Goal: Register for event/course

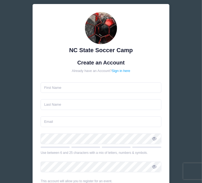
type input "a"
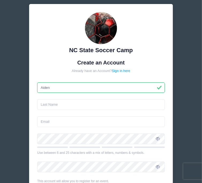
type input "Aiden"
click at [59, 106] on input "text" at bounding box center [100, 104] width 127 height 11
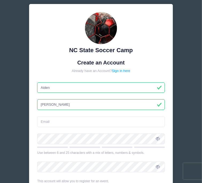
type input "[PERSON_NAME]"
click at [49, 121] on input "email" at bounding box center [100, 121] width 127 height 11
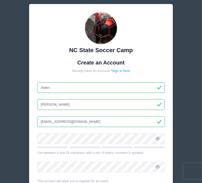
type input "[EMAIL_ADDRESS][DOMAIN_NAME]"
click at [156, 140] on icon at bounding box center [158, 139] width 4 height 4
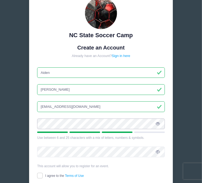
scroll to position [15, 0]
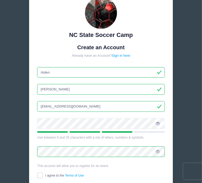
click at [159, 153] on icon at bounding box center [158, 152] width 4 height 4
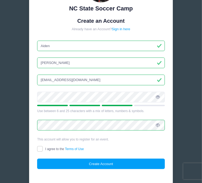
scroll to position [48, 0]
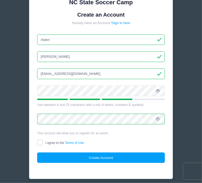
click at [43, 143] on label "I agree to the Terms of Use" at bounding box center [60, 142] width 47 height 5
click at [43, 143] on input "I agree to the Terms of Use" at bounding box center [40, 143] width 6 height 6
checkbox input "true"
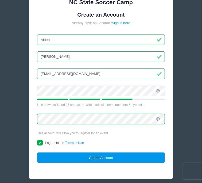
click at [67, 153] on button "Create Account" at bounding box center [100, 157] width 127 height 11
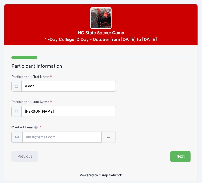
scroll to position [3, 0]
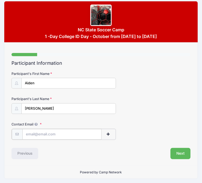
click at [78, 134] on input "Contact Email" at bounding box center [61, 134] width 79 height 11
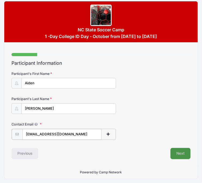
type input "aidenbinion0131@gmail.com"
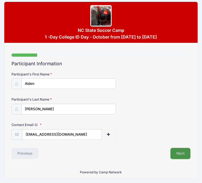
click at [175, 152] on button "Next" at bounding box center [181, 153] width 20 height 11
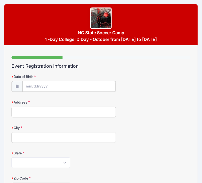
click at [60, 88] on input "Date of Birth" at bounding box center [68, 86] width 93 height 11
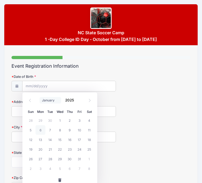
click at [47, 99] on select "January February March April May June July August September October November De…" at bounding box center [51, 100] width 22 height 6
select select "0"
click at [40, 97] on select "January February March April May June July August September October November De…" at bounding box center [51, 100] width 22 height 6
click at [77, 157] on span "31" at bounding box center [80, 159] width 10 height 10
type input "01/31/2025"
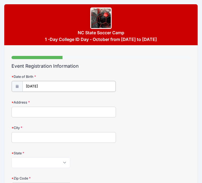
click at [56, 82] on input "01/31/2025" at bounding box center [68, 86] width 93 height 11
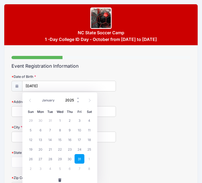
click at [73, 99] on input "2025" at bounding box center [71, 99] width 17 height 7
click at [77, 102] on span at bounding box center [78, 102] width 4 height 4
click at [76, 102] on span at bounding box center [78, 102] width 4 height 4
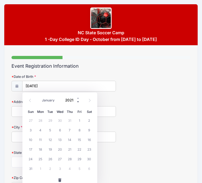
click at [76, 102] on span at bounding box center [78, 102] width 4 height 4
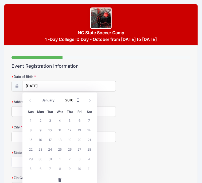
click at [76, 102] on span at bounding box center [78, 102] width 4 height 4
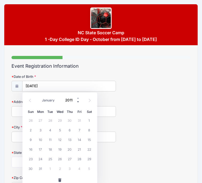
click at [76, 102] on span at bounding box center [78, 102] width 4 height 4
type input "2010"
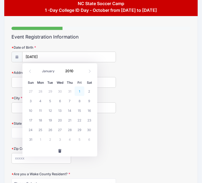
scroll to position [32, 0]
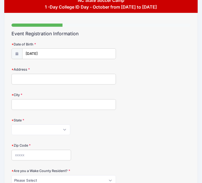
click at [131, 72] on div "Address" at bounding box center [100, 75] width 179 height 17
click at [36, 80] on input "Address" at bounding box center [63, 79] width 105 height 11
type input "353 Gadson dr"
click at [25, 101] on input "City" at bounding box center [63, 104] width 105 height 11
type input "hope mills"
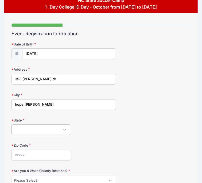
click at [18, 130] on select "Alabama Alaska American Samoa Arizona Arkansas Armed Forces Africa Armed Forces…" at bounding box center [40, 129] width 59 height 11
select select "NC"
click at [11, 125] on select "Alabama Alaska American Samoa Arizona Arkansas Armed Forces Africa Armed Forces…" at bounding box center [40, 129] width 59 height 11
click at [45, 157] on input "Zip Code" at bounding box center [41, 155] width 60 height 11
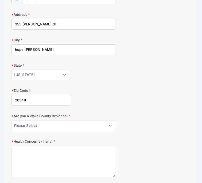
scroll to position [93, 0]
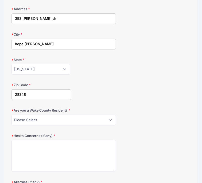
type input "28348"
click at [41, 121] on select "Please Select YES NO" at bounding box center [63, 120] width 105 height 11
select select "NO"
click at [11, 115] on select "Please Select YES NO" at bounding box center [63, 120] width 105 height 11
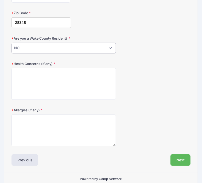
scroll to position [165, 0]
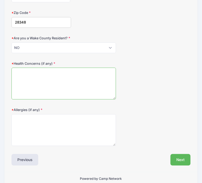
click at [53, 84] on textarea "Health Concerns (if any)" at bounding box center [63, 84] width 105 height 32
type textarea "none"
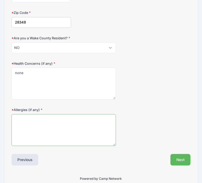
click at [24, 133] on textarea "Allergies (if any)" at bounding box center [63, 130] width 105 height 32
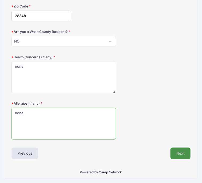
type textarea "none"
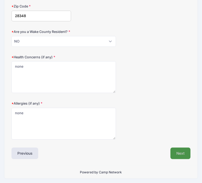
click at [182, 150] on button "Next" at bounding box center [181, 153] width 20 height 11
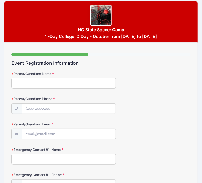
scroll to position [0, 0]
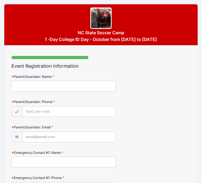
click at [57, 85] on input "Parent/Guardian: Name" at bounding box center [63, 86] width 105 height 11
type input "Tiffani hall"
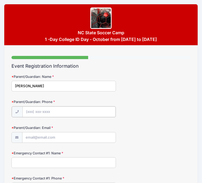
click at [46, 108] on input "Parent/Guardian: Phone" at bounding box center [68, 111] width 93 height 11
type input "(910) 584-5777"
click at [39, 135] on input "Parent/Guardian: Email" at bounding box center [68, 137] width 93 height 11
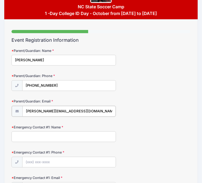
scroll to position [28, 0]
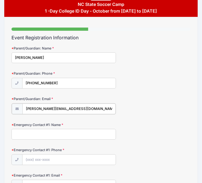
type input "Tiffani.mcleod614@gmail.com"
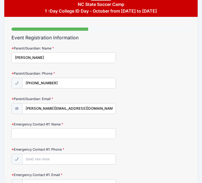
click at [49, 135] on input "Emergency Contact #1: Name" at bounding box center [63, 133] width 105 height 11
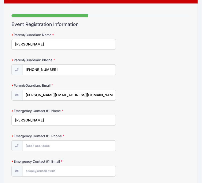
scroll to position [47, 0]
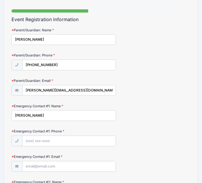
type input "shay binion"
click at [48, 145] on input "Emergency Contact #1: Phone" at bounding box center [68, 141] width 93 height 11
type input "(919) 600-1573"
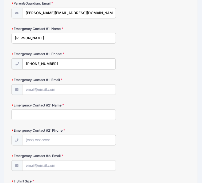
scroll to position [125, 0]
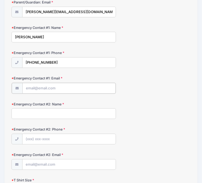
click at [64, 91] on input "Emergency Contact #1: Email" at bounding box center [68, 88] width 93 height 11
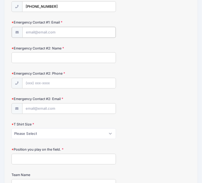
scroll to position [181, 0]
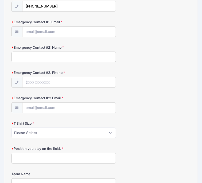
click at [19, 33] on span at bounding box center [16, 31] width 11 height 11
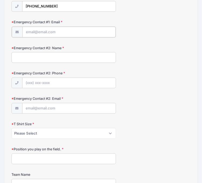
click at [33, 33] on input "Emergency Contact #1: Email" at bounding box center [68, 32] width 93 height 11
type input "h"
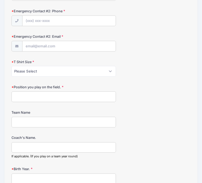
scroll to position [249, 0]
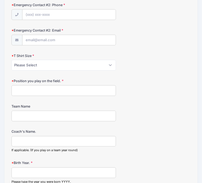
type input "shaybinion05@gmail.com"
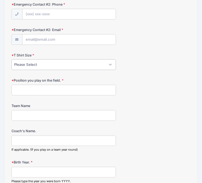
click at [47, 68] on select "Please Select Youth Small Youth Medium Youth Large Adult Small Adult Medium Adu…" at bounding box center [63, 64] width 105 height 11
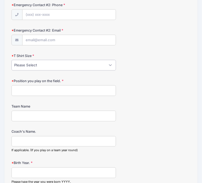
select select "Adult Small"
click at [11, 60] on select "Please Select Youth Small Youth Medium Youth Large Adult Small Adult Medium Adu…" at bounding box center [63, 65] width 105 height 11
click at [32, 94] on input "Position you play on the field." at bounding box center [63, 90] width 105 height 11
click at [23, 91] on input "midfeild" at bounding box center [63, 90] width 105 height 11
type input "midfield/striker"
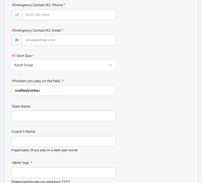
click at [33, 117] on input "Team Name" at bounding box center [63, 116] width 105 height 11
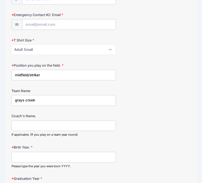
scroll to position [265, 0]
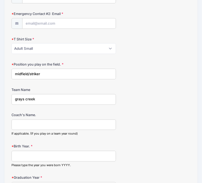
type input "grays creek"
click at [25, 127] on input "Coach's Name." at bounding box center [63, 124] width 105 height 11
type input "Alec sharpe"
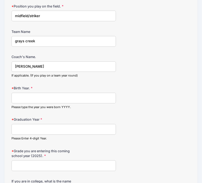
scroll to position [325, 0]
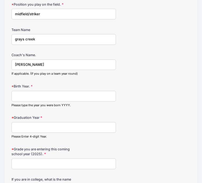
drag, startPoint x: 39, startPoint y: 66, endPoint x: 10, endPoint y: 64, distance: 28.9
click at [26, 39] on input "grays creek" at bounding box center [63, 39] width 105 height 11
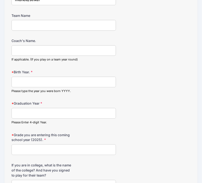
scroll to position [339, 0]
click at [24, 80] on input "Birth Year." at bounding box center [63, 81] width 105 height 11
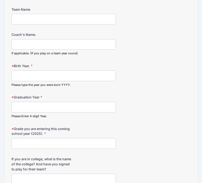
scroll to position [344, 0]
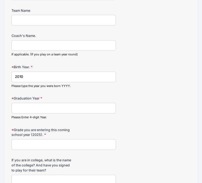
type input "2010"
click at [34, 109] on input "Graduation Year" at bounding box center [63, 108] width 105 height 11
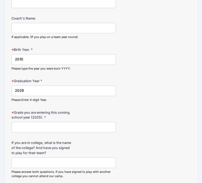
scroll to position [363, 0]
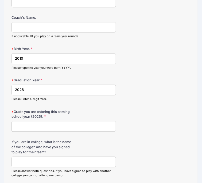
type input "2028"
click at [31, 126] on input "Grade you are entering this coming school year (2025)." at bounding box center [63, 126] width 105 height 11
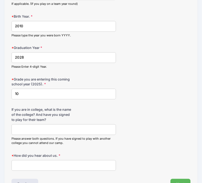
scroll to position [395, 0]
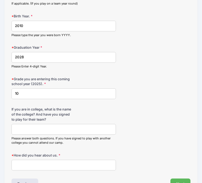
type input "10"
click at [31, 130] on input "If you are in college, what is the name of the college? And have you signed to …" at bounding box center [63, 129] width 105 height 11
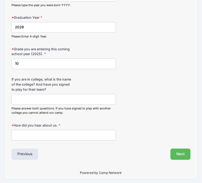
scroll to position [426, 0]
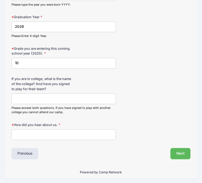
click at [38, 137] on input "How did you hear about us." at bounding box center [63, 134] width 105 height 11
type input "team mates"
click at [66, 148] on div "Previous" at bounding box center [55, 153] width 92 height 11
click at [183, 153] on button "Next" at bounding box center [181, 153] width 20 height 11
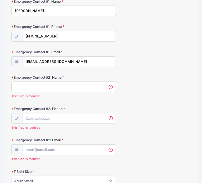
scroll to position [154, 0]
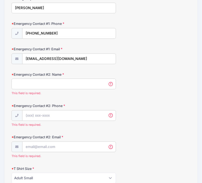
click at [66, 87] on input "Emergency Contact #2: Name" at bounding box center [63, 84] width 105 height 11
click at [65, 87] on input "Emergency Contact #2: Name" at bounding box center [63, 84] width 105 height 11
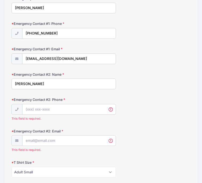
type input "Trish Binion"
click at [64, 107] on input "Emergency Contact #2: Phone" at bounding box center [68, 109] width 93 height 11
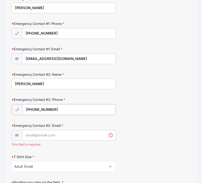
type input "(919) 599-8882"
click at [55, 136] on input "Emergency Contact #2: Email" at bounding box center [68, 135] width 93 height 11
click at [58, 135] on input "Emergency Contact #2: Email" at bounding box center [68, 135] width 93 height 11
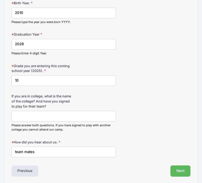
scroll to position [427, 0]
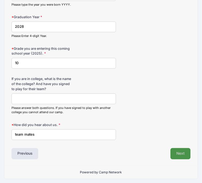
type input "aidbin2594@student.ccs.k12.nc.us"
click at [179, 155] on button "Next" at bounding box center [181, 153] width 20 height 11
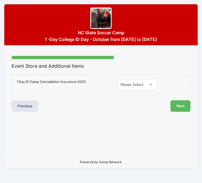
scroll to position [0, 0]
click at [149, 90] on select "Please Select Yes (+$55.00) No" at bounding box center [137, 84] width 39 height 11
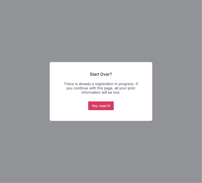
click at [108, 107] on button "Yes, reset it!" at bounding box center [101, 105] width 26 height 9
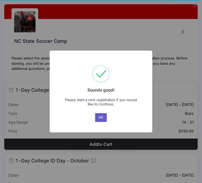
click at [102, 117] on button "OK" at bounding box center [100, 117] width 11 height 9
